Goal: Check status: Check status

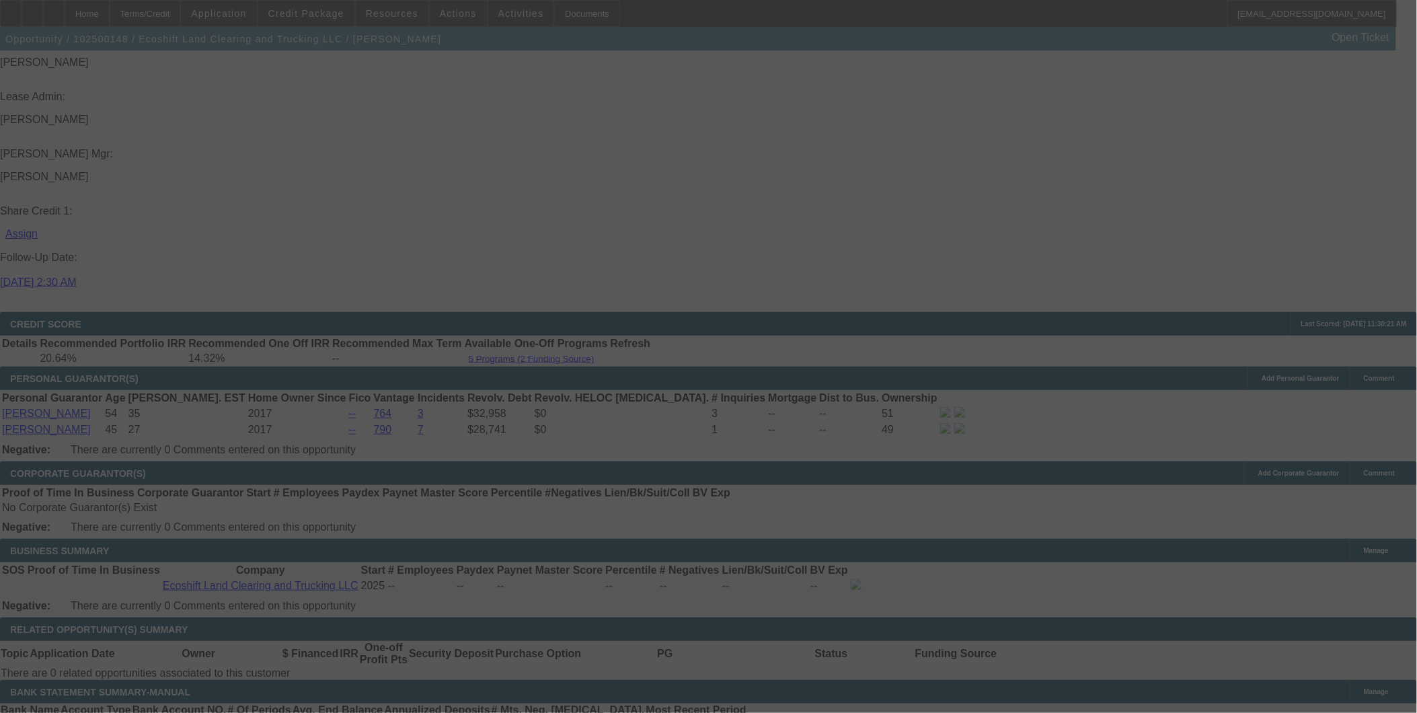
scroll to position [1772, 0]
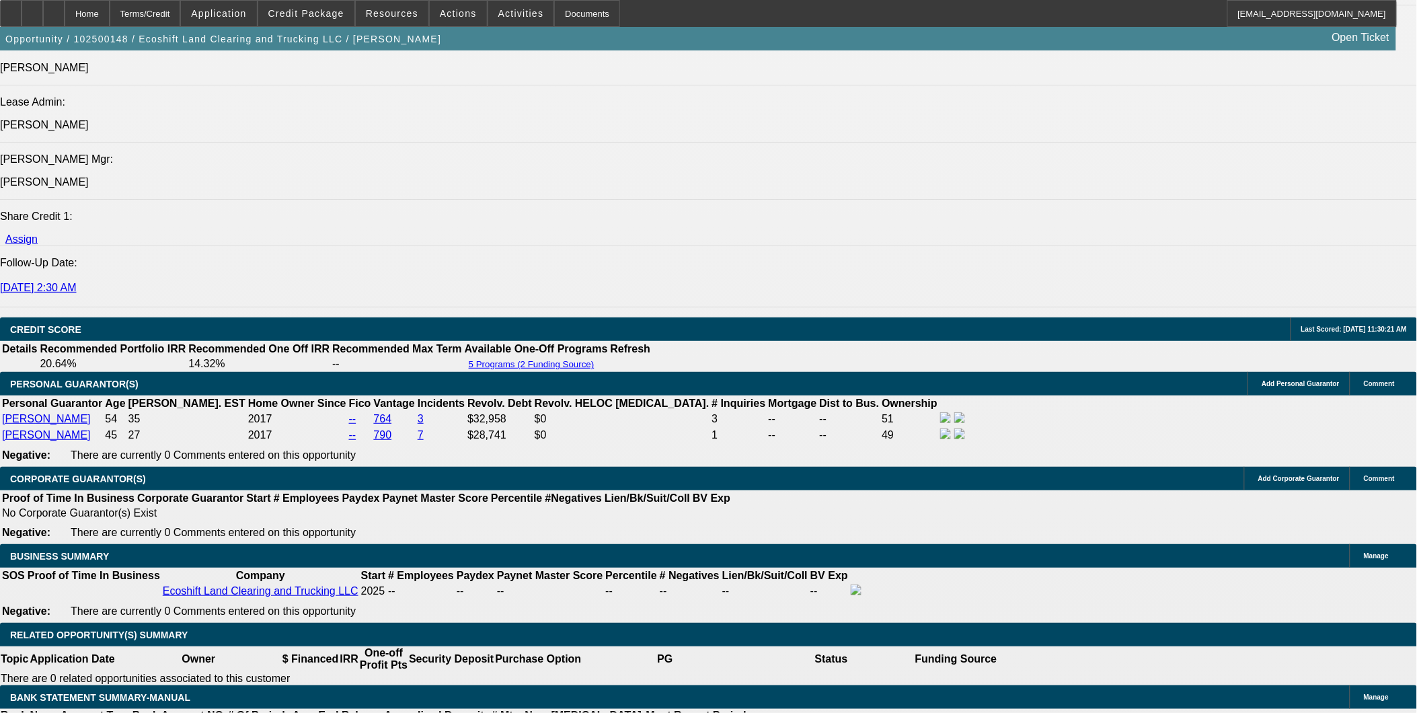
select select "0"
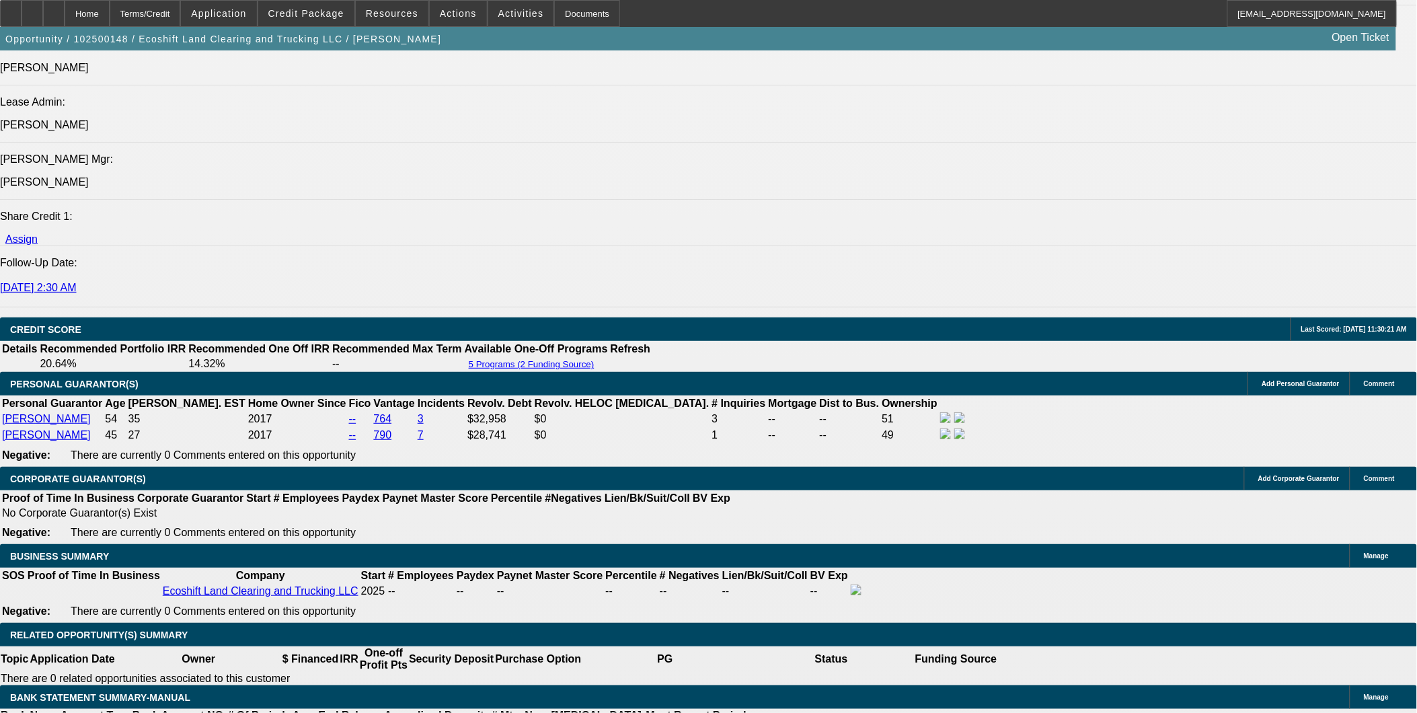
select select "0.1"
select select "0"
select select "0.1"
select select "0"
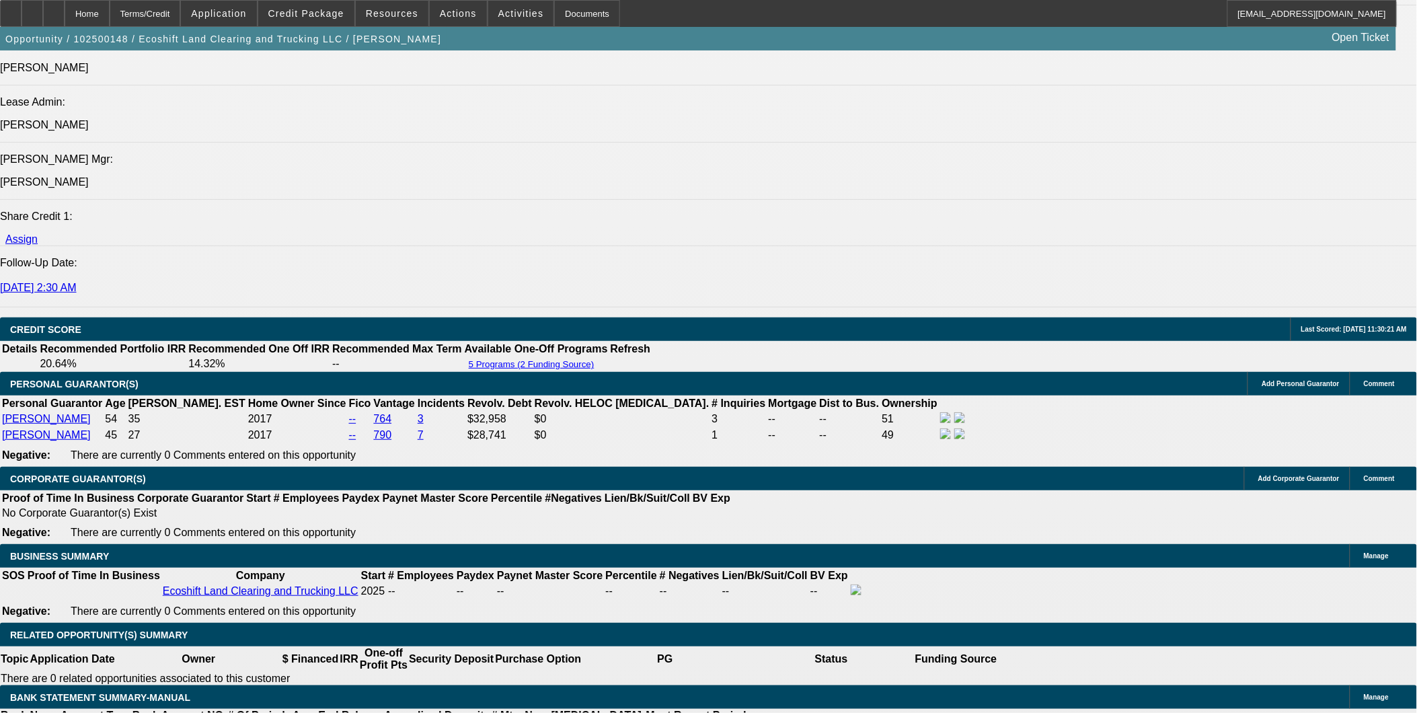
select select "0"
select select "0.1"
select select "1"
select select "6"
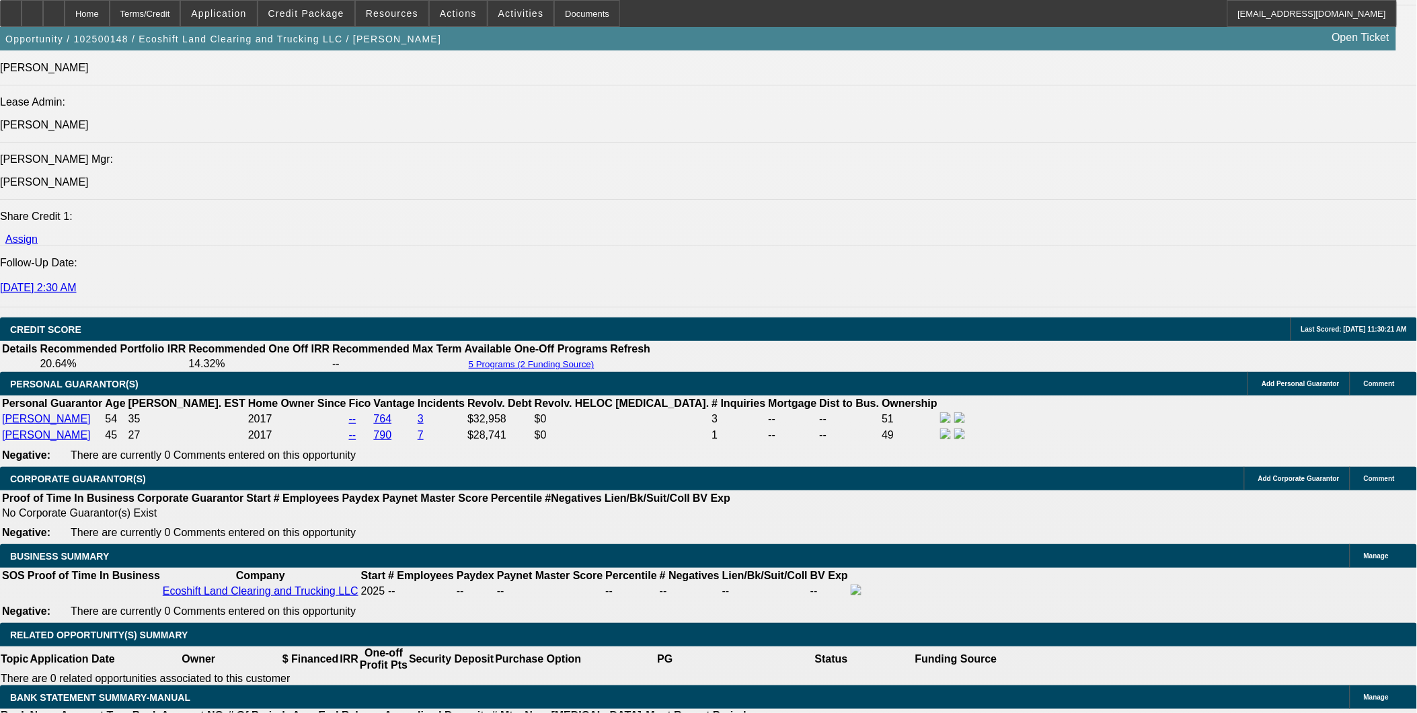
select select "1"
select select "4"
select select "1"
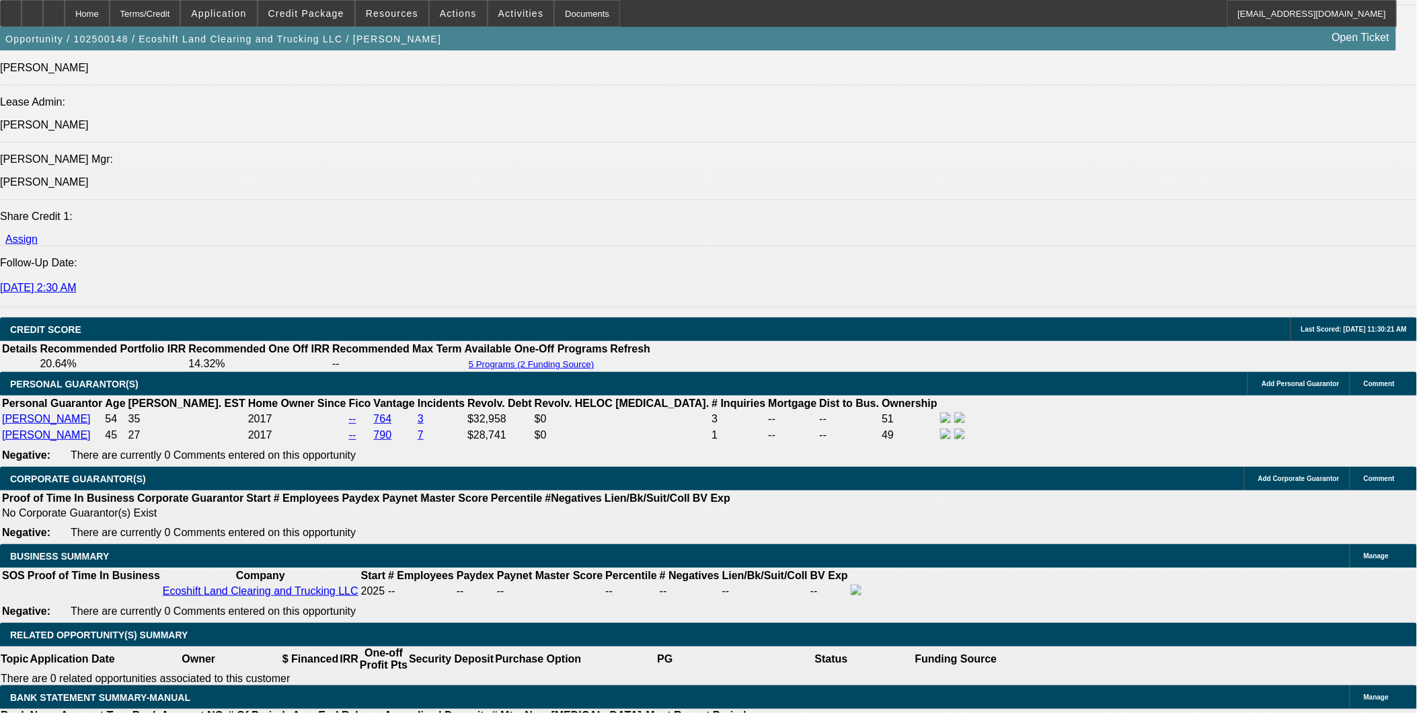
select select "4"
select select "1"
select select "4"
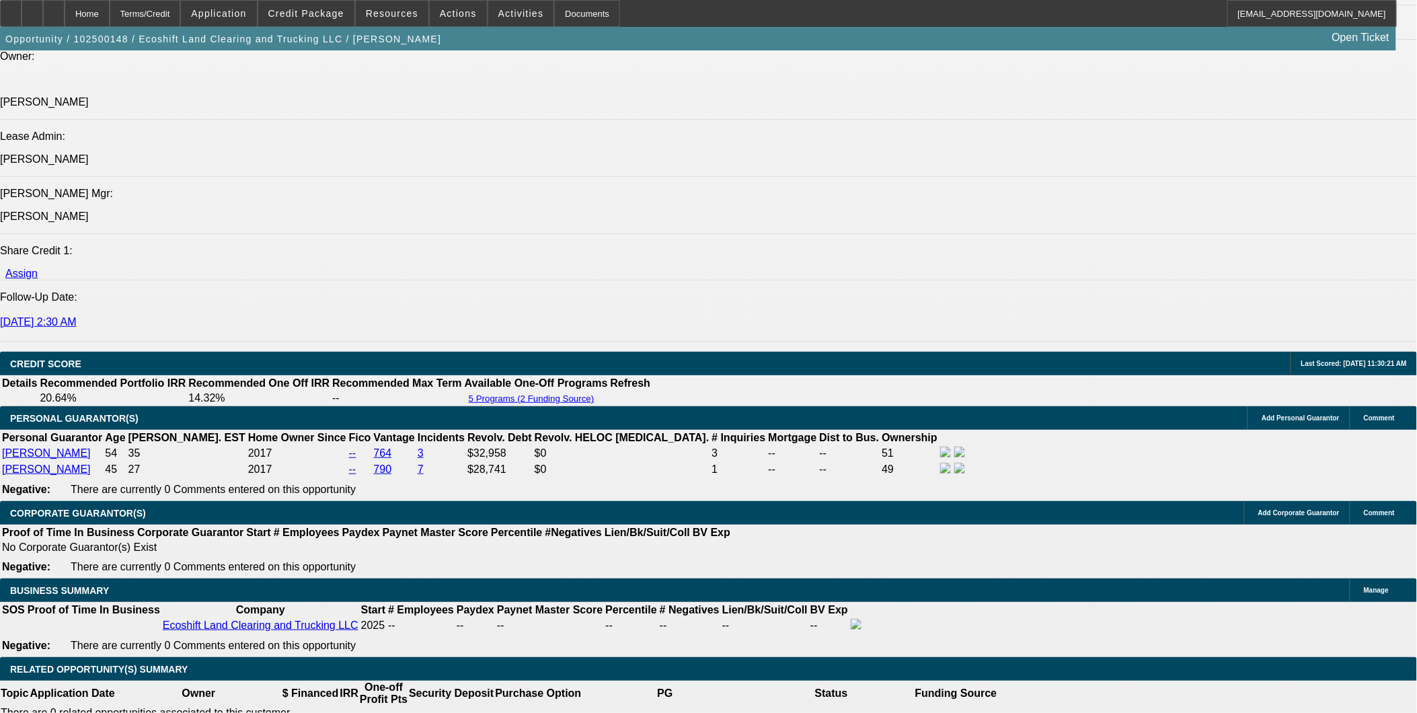
scroll to position [299, 0]
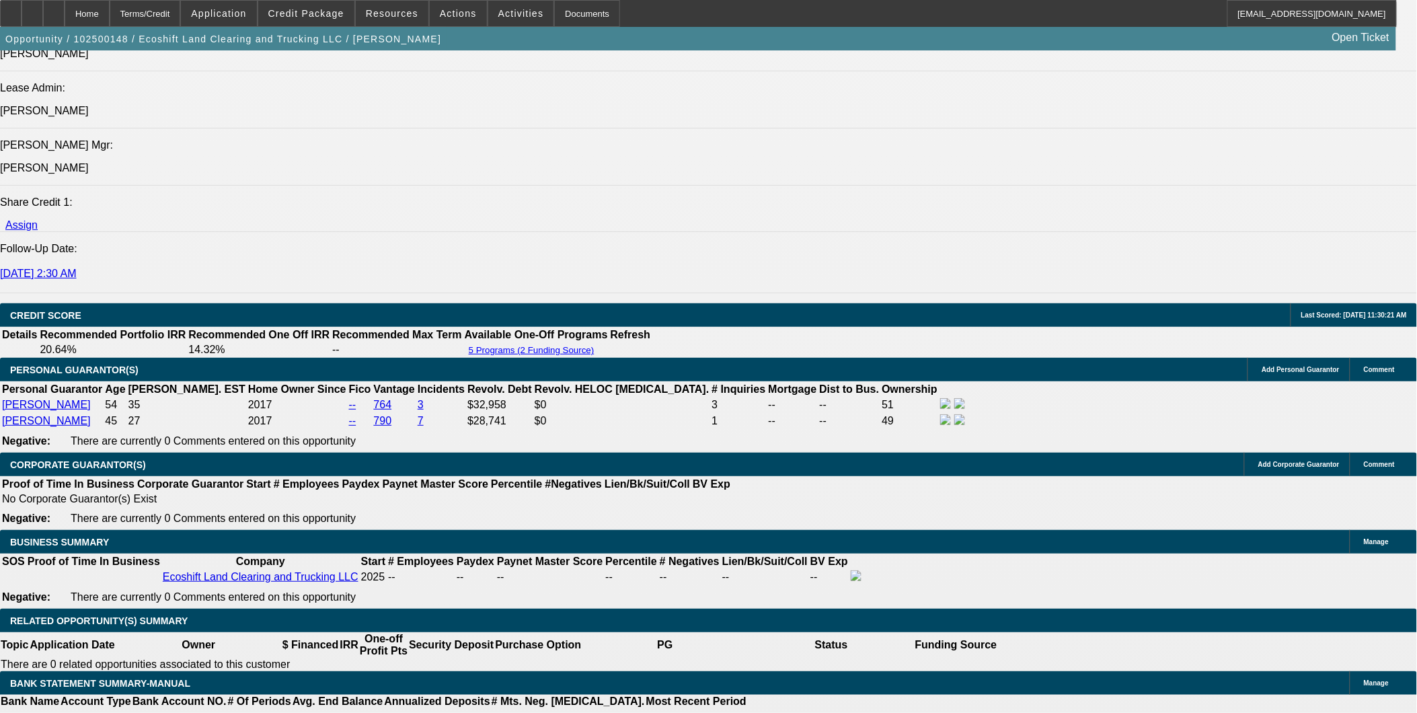
scroll to position [1813, 0]
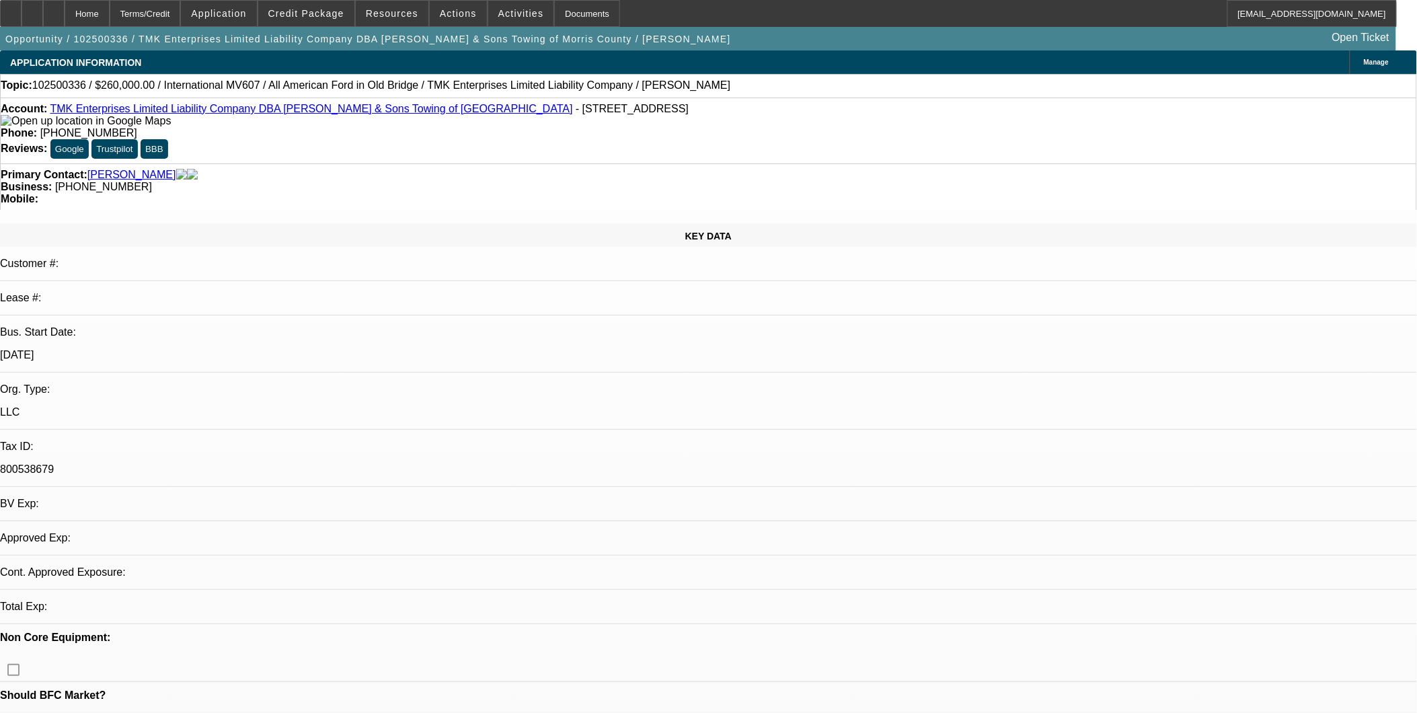
select select "0"
select select "2"
select select "0"
select select "6"
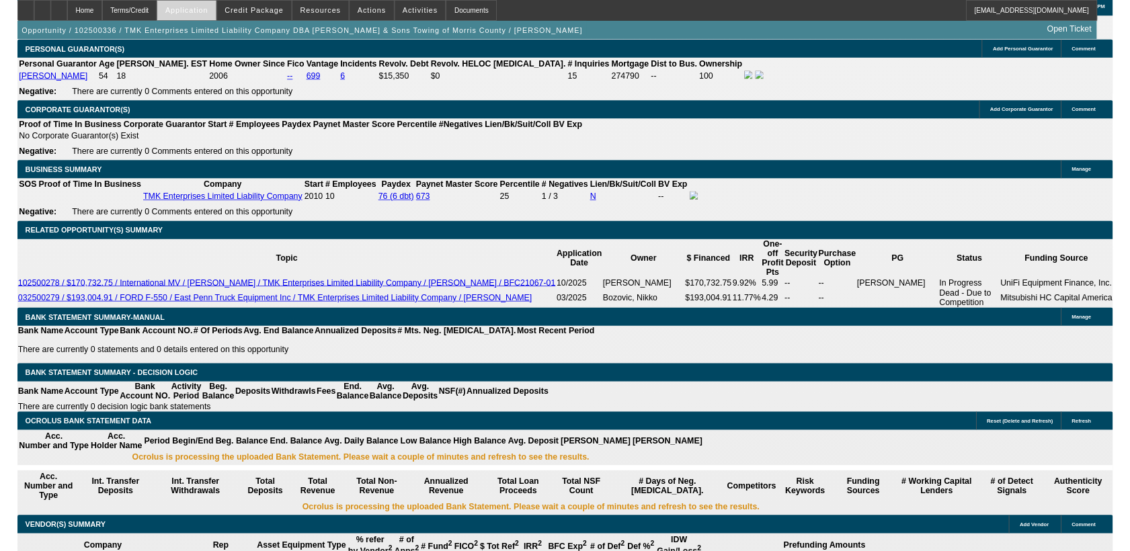
scroll to position [2192, 0]
